Goal: Check status: Check status

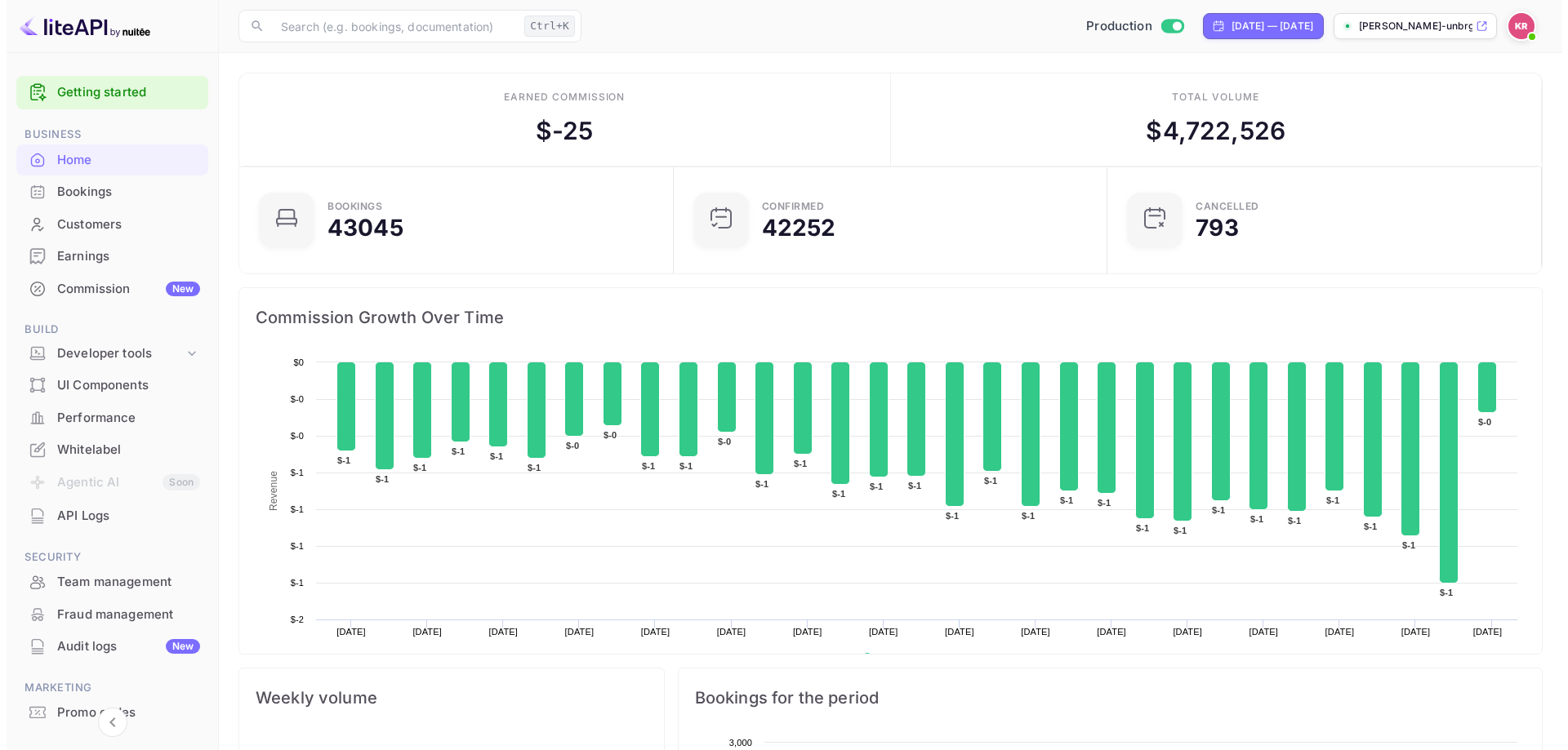
scroll to position [13, 13]
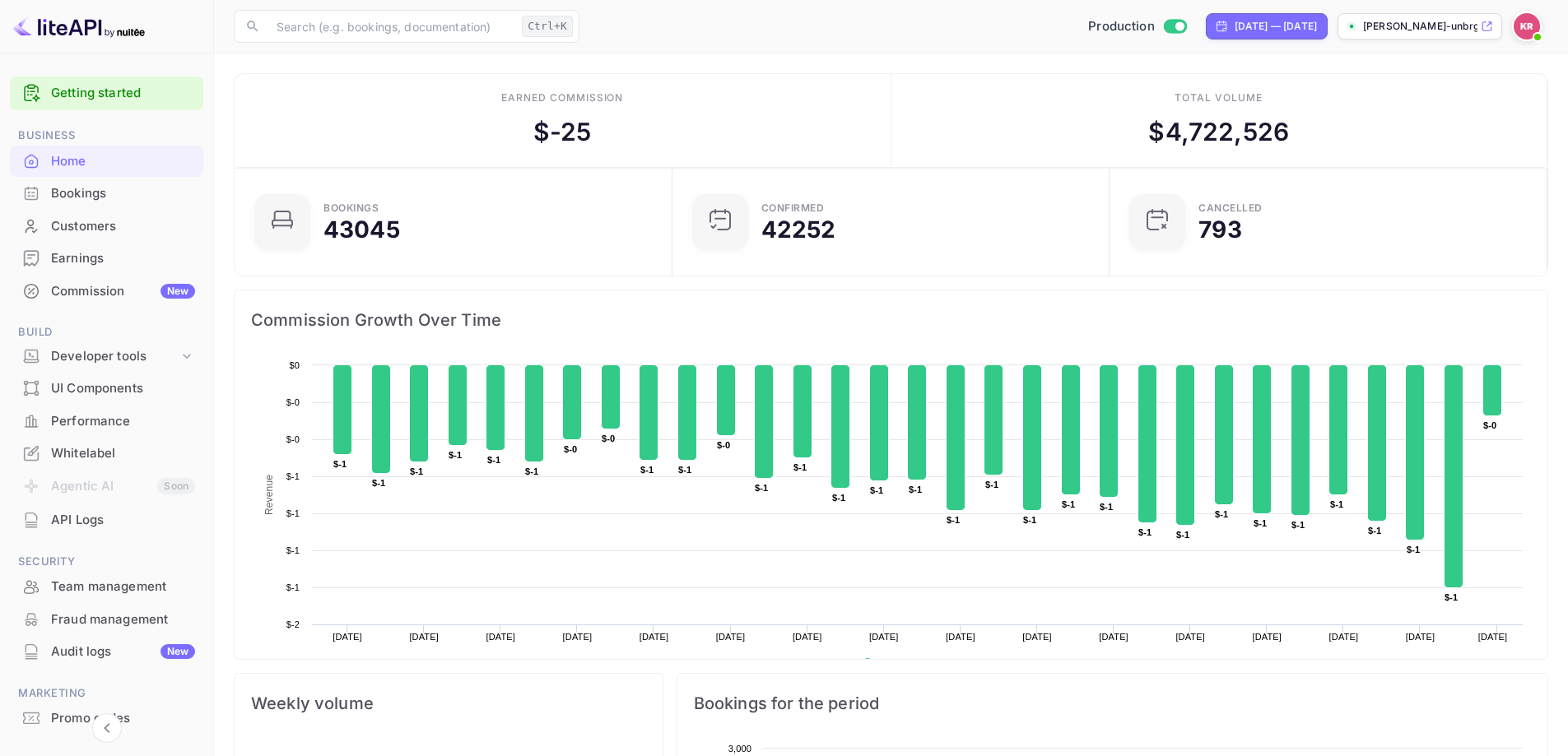
click at [146, 195] on div "Bookings" at bounding box center [123, 194] width 144 height 19
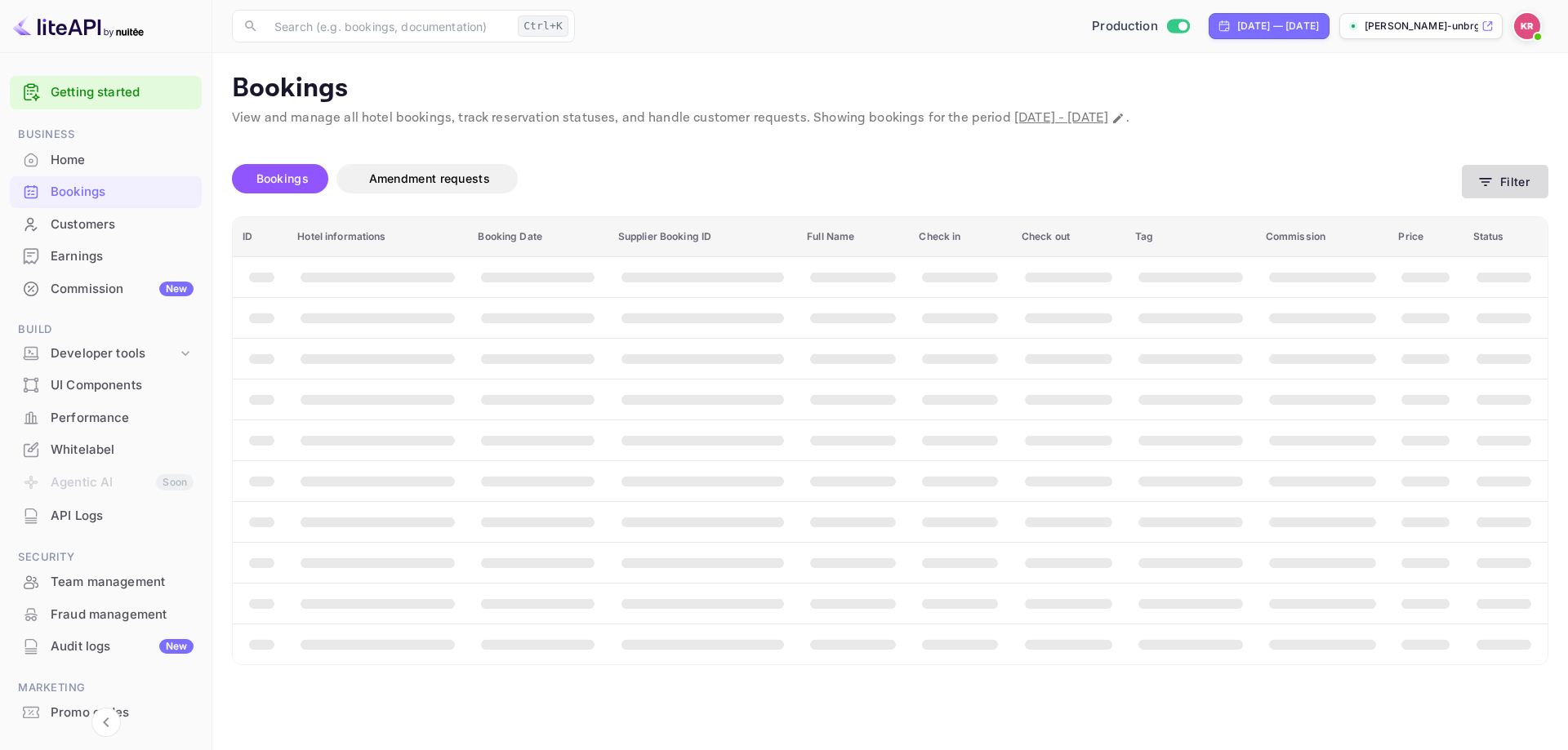
click at [1484, 180] on icon "button" at bounding box center [1485, 182] width 16 height 16
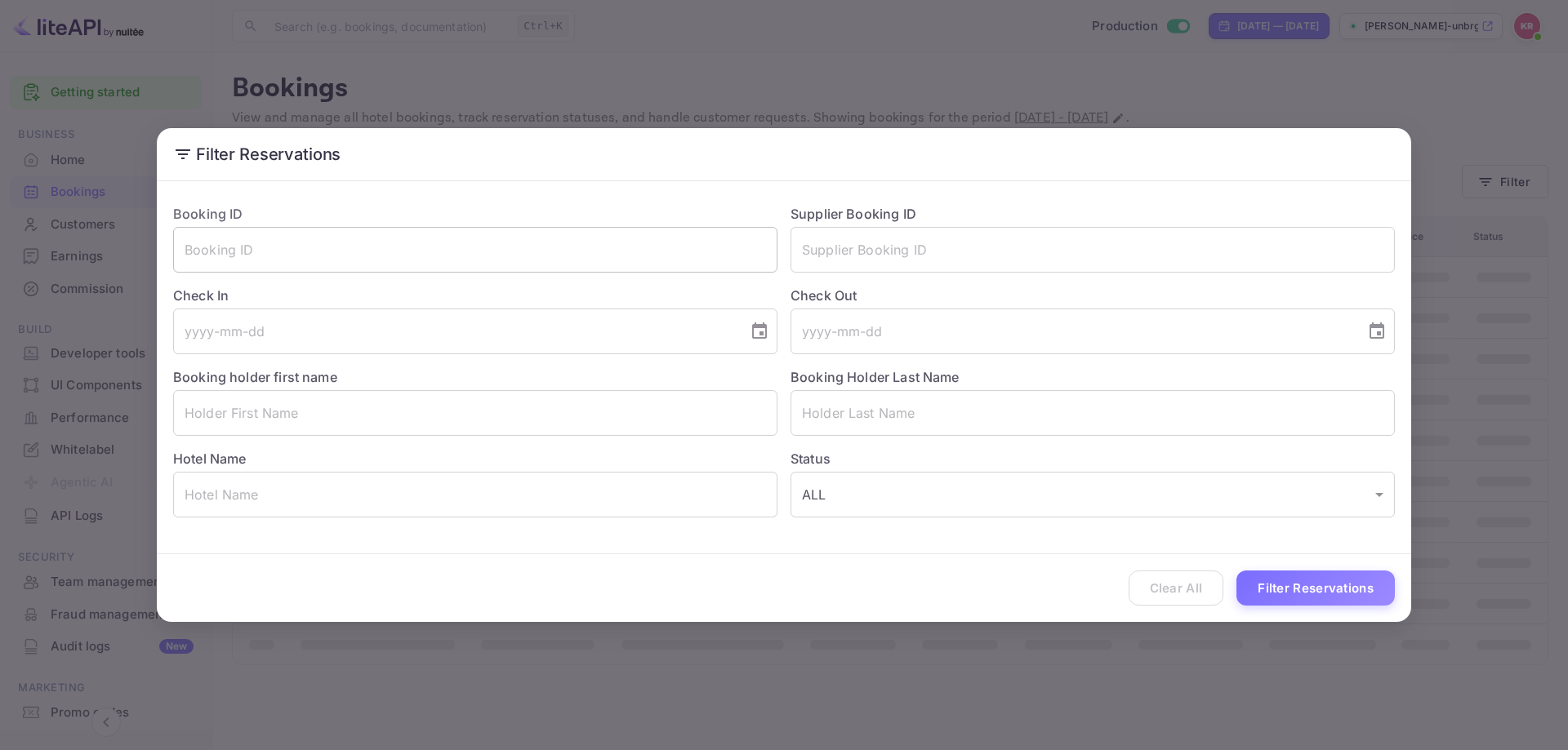
click at [623, 258] on input "text" at bounding box center [475, 250] width 605 height 46
paste input "JkppXznaq"
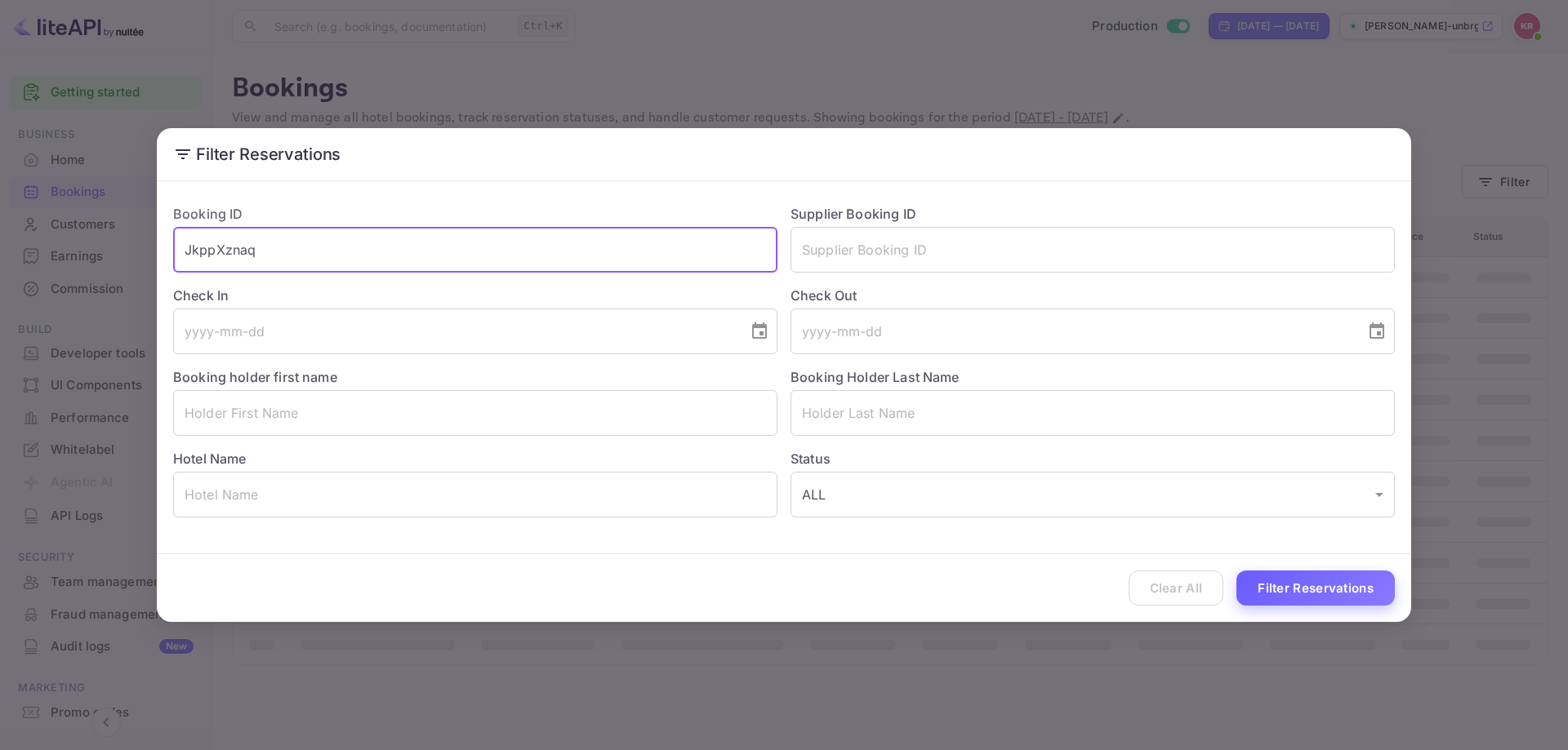
type input "JkppXznaq"
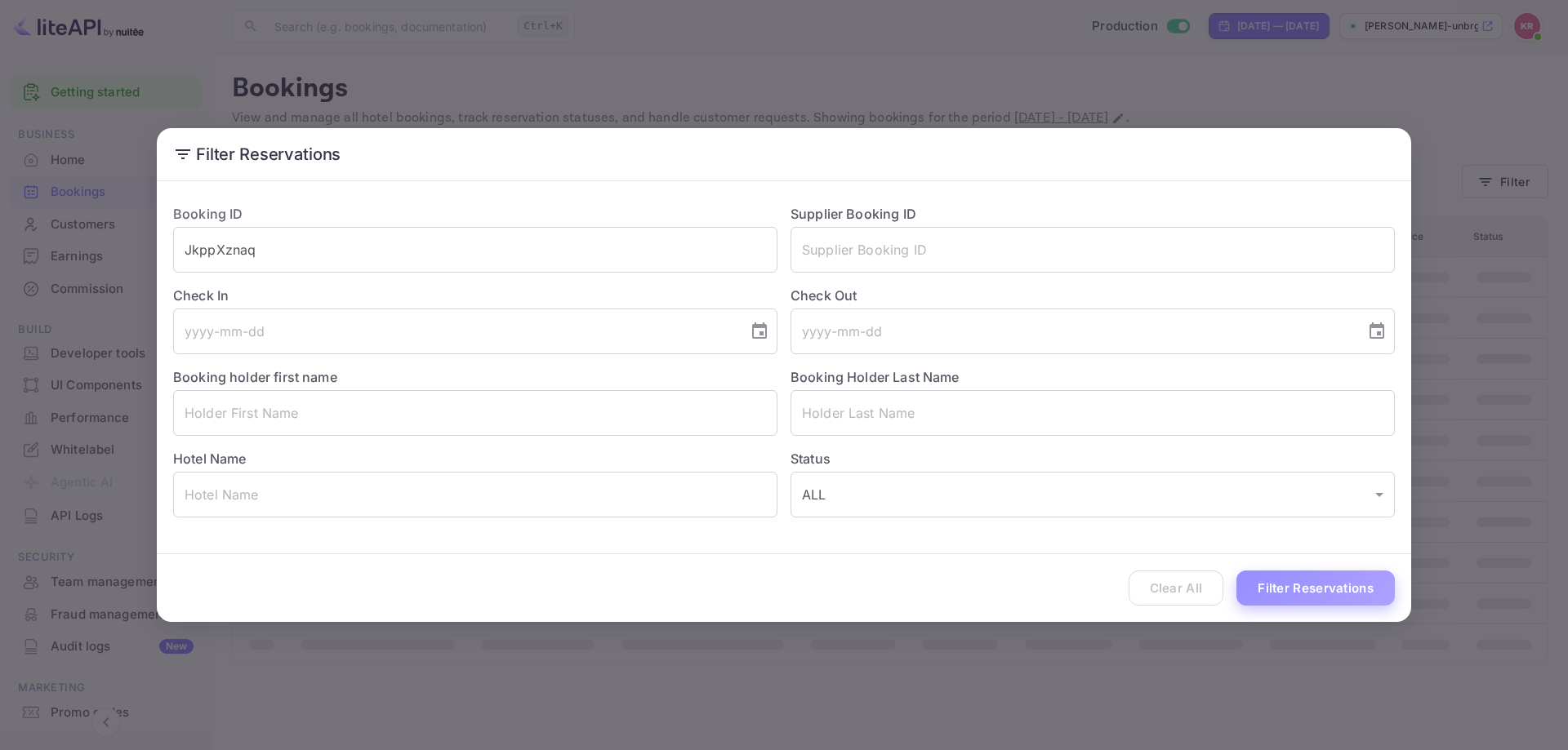
click at [1336, 599] on button "Filter Reservations" at bounding box center [1316, 587] width 159 height 35
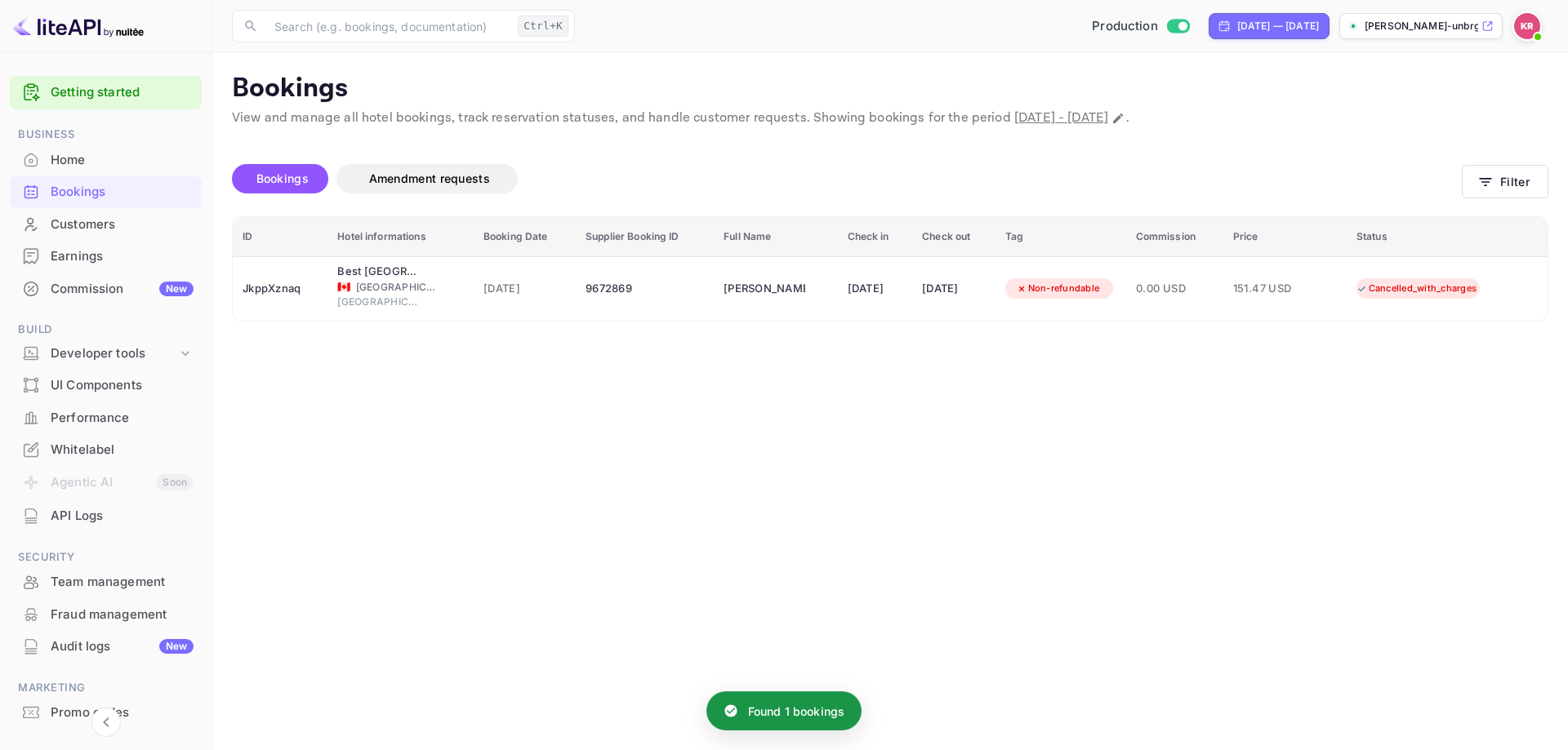
click at [795, 434] on main "Bookings View and manage all hotel bookings, track reservation statuses, and ha…" at bounding box center [890, 402] width 1356 height 698
